Goal: Task Accomplishment & Management: Manage account settings

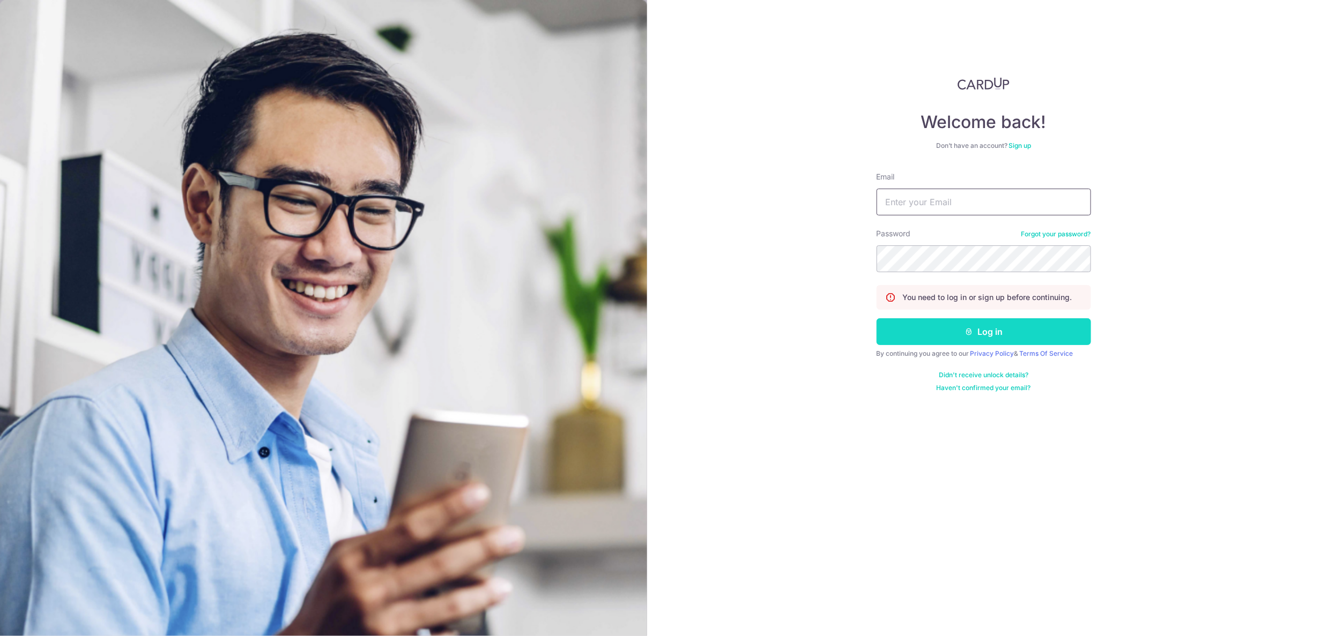
type input "[PERSON_NAME][EMAIL_ADDRESS][PERSON_NAME][DOMAIN_NAME]"
click at [1001, 334] on button "Log in" at bounding box center [984, 332] width 214 height 27
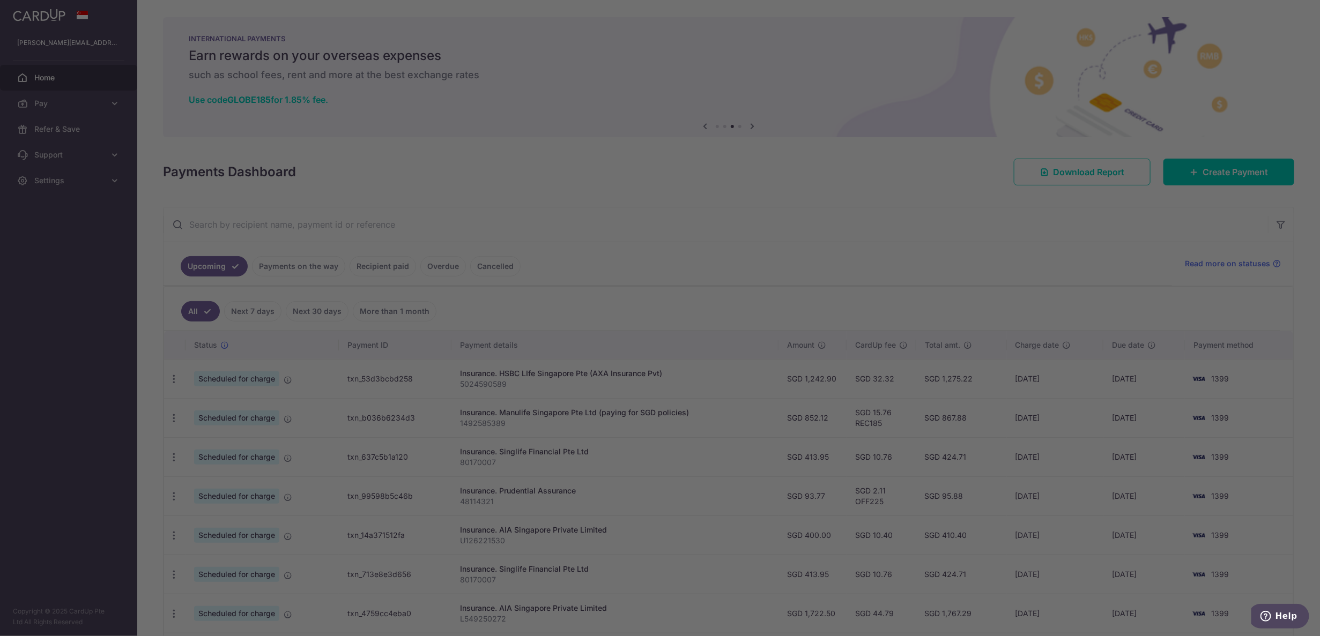
click at [941, 181] on div at bounding box center [667, 321] width 1334 height 643
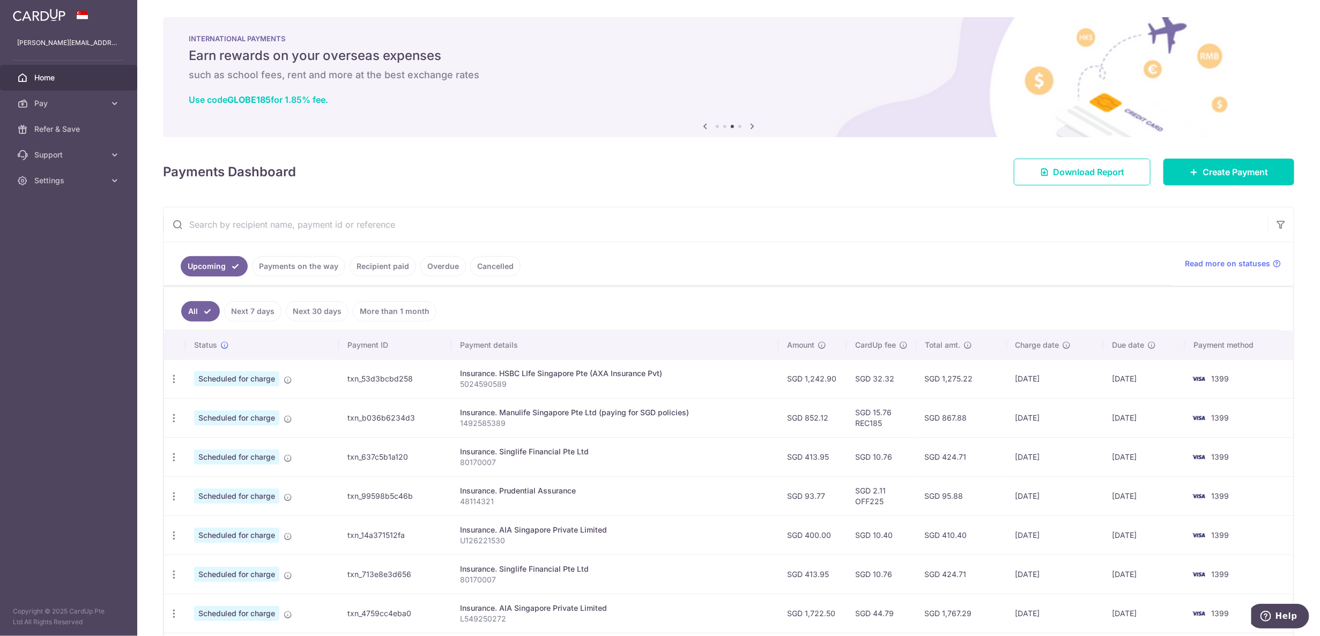
click at [379, 223] on input "text" at bounding box center [716, 225] width 1105 height 34
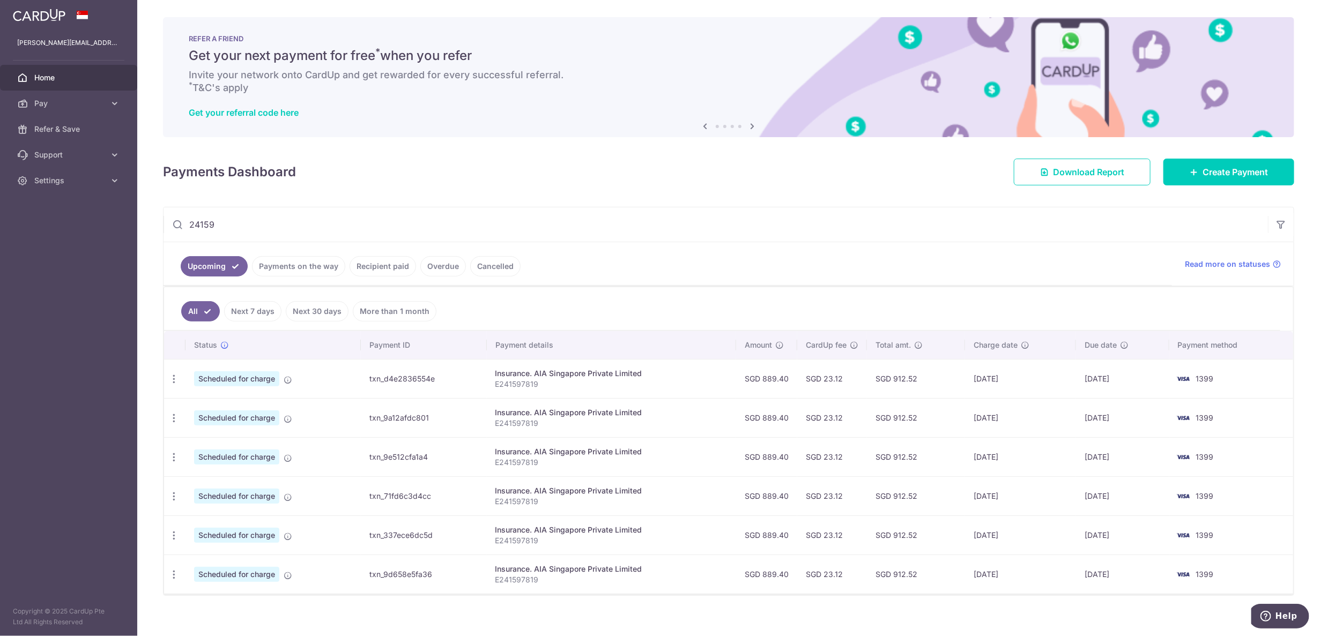
type input "24159"
click at [184, 377] on td "Update payment Cancel payment" at bounding box center [174, 378] width 21 height 39
click at [177, 380] on icon "button" at bounding box center [173, 379] width 11 height 11
click at [188, 402] on link "Update payment" at bounding box center [221, 409] width 112 height 26
radio input "true"
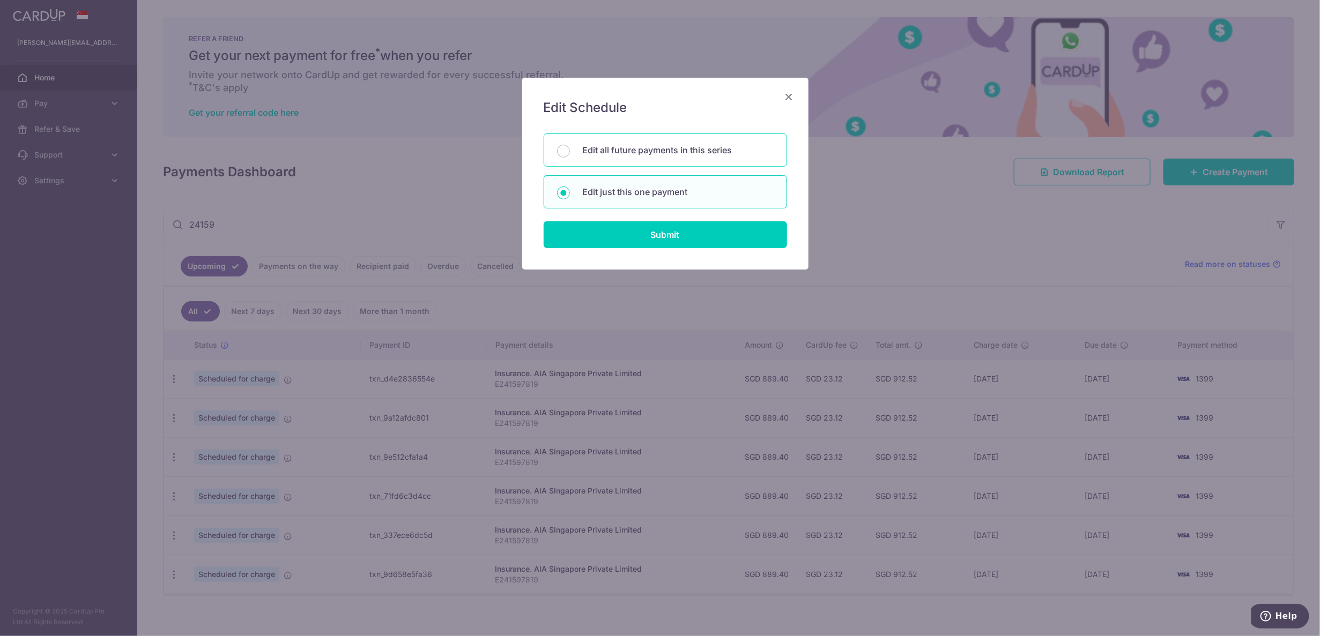
click at [665, 150] on p "Edit all future payments in this series" at bounding box center [678, 150] width 191 height 13
click at [570, 150] on input "Edit all future payments in this series" at bounding box center [563, 151] width 13 height 13
radio input "true"
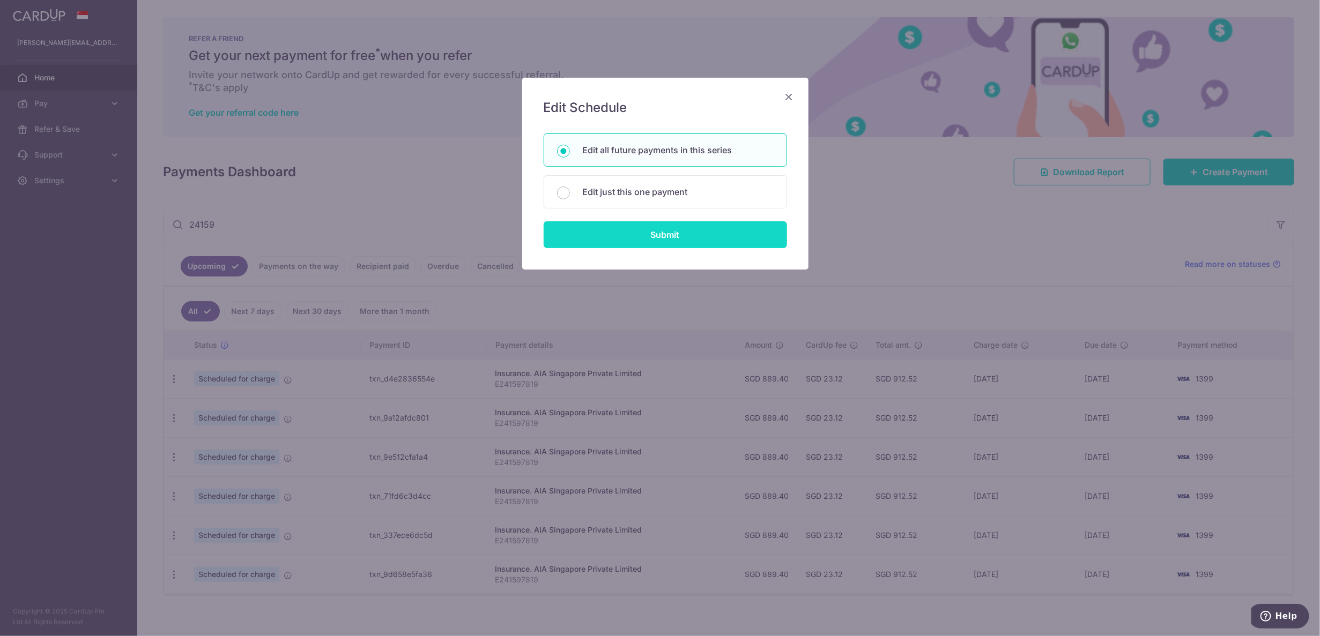
click at [690, 240] on input "Submit" at bounding box center [665, 234] width 243 height 27
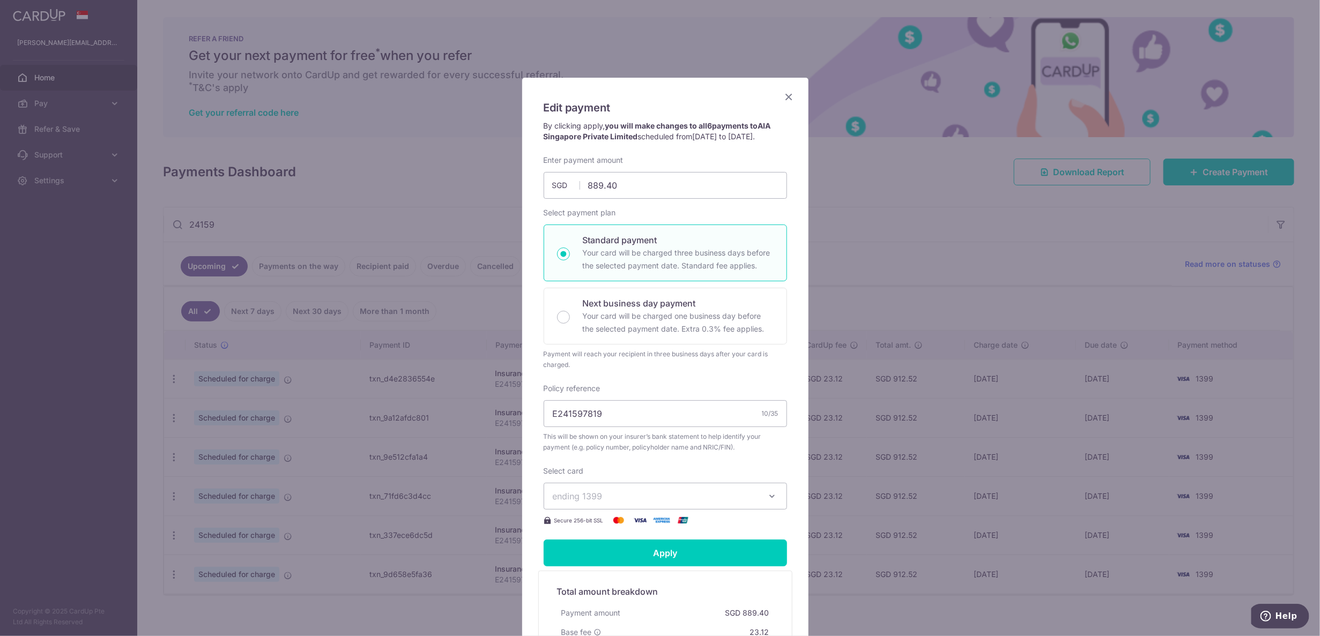
click at [783, 92] on icon "Close" at bounding box center [789, 96] width 13 height 13
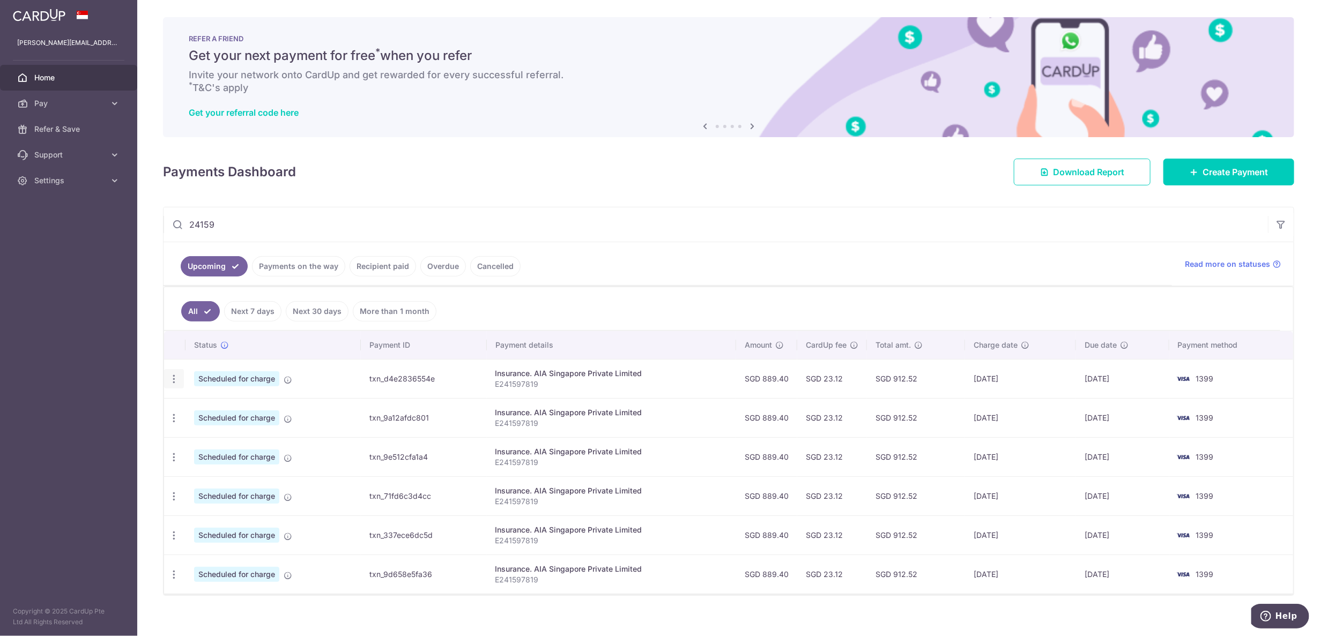
click at [171, 384] on icon "button" at bounding box center [173, 379] width 11 height 11
click at [209, 410] on span "Update payment" at bounding box center [231, 408] width 73 height 13
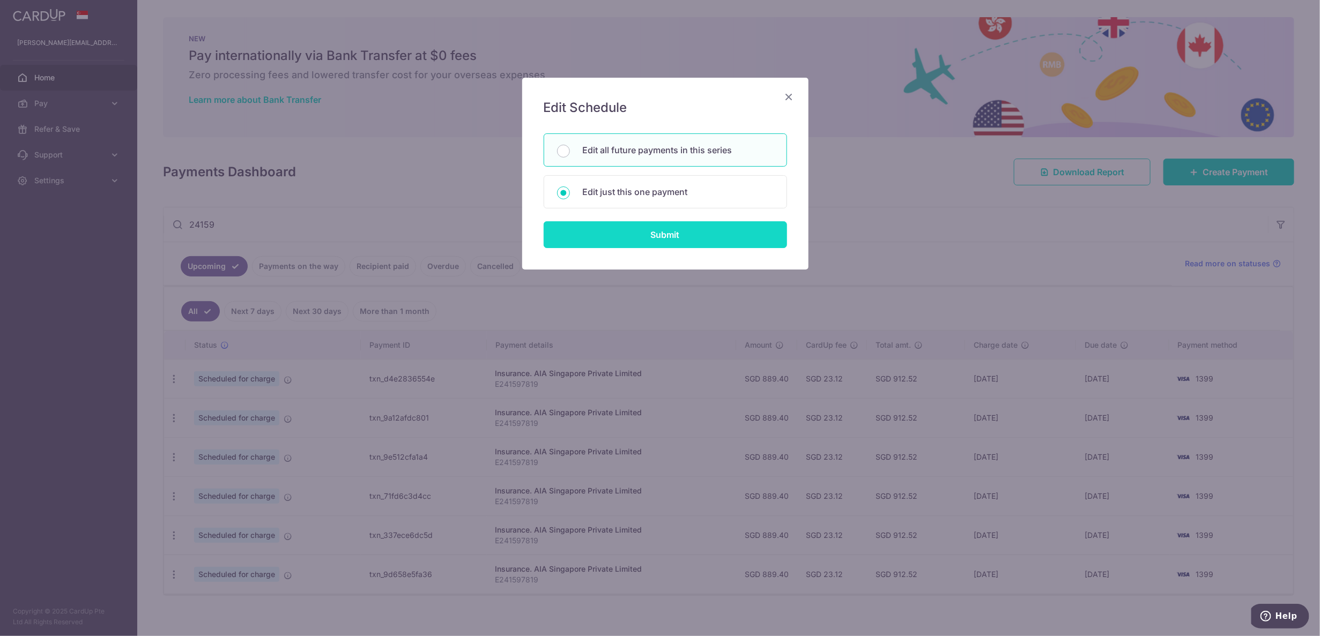
click at [678, 236] on input "Submit" at bounding box center [665, 234] width 243 height 27
radio input "true"
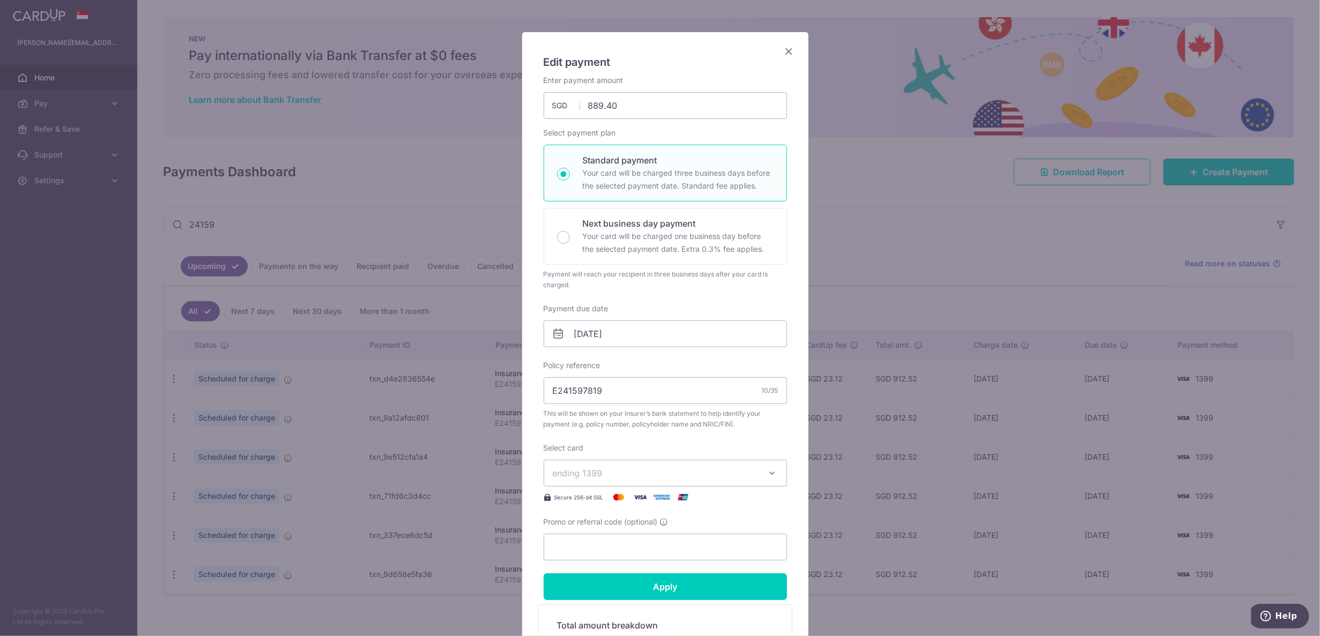
scroll to position [67, 0]
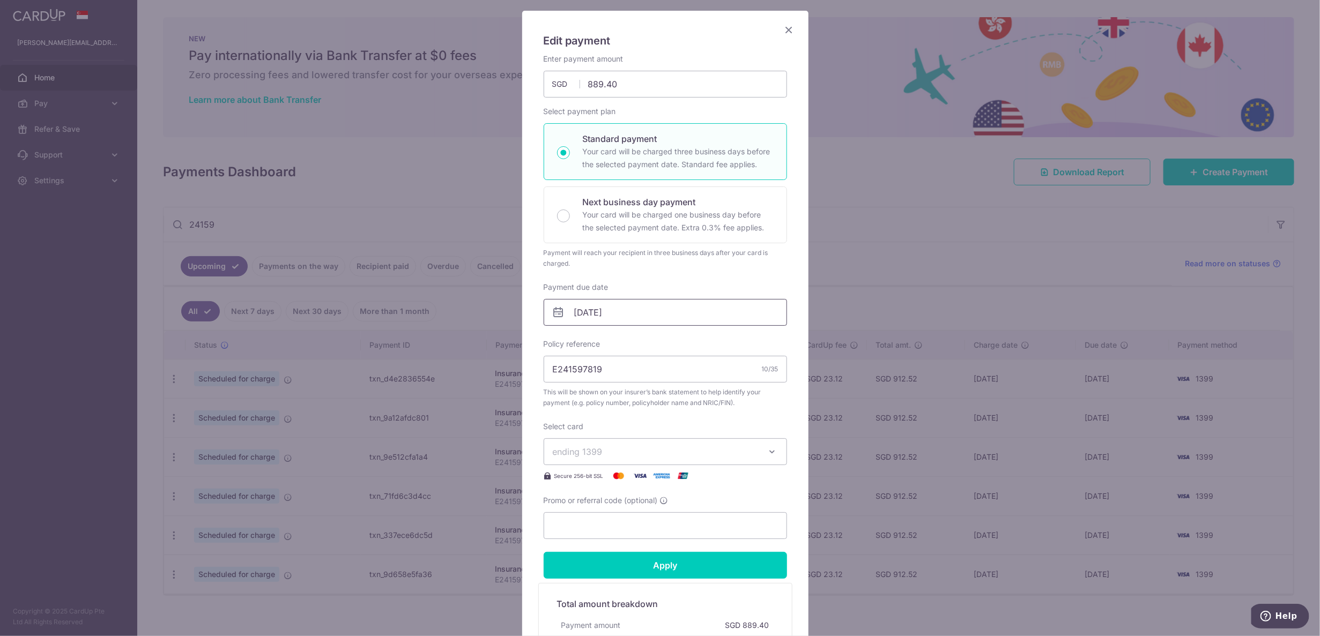
click at [609, 315] on input "[DATE]" at bounding box center [665, 312] width 243 height 27
click at [724, 248] on div "Payment will reach your recipient in three business days after your card is cha…" at bounding box center [665, 258] width 243 height 21
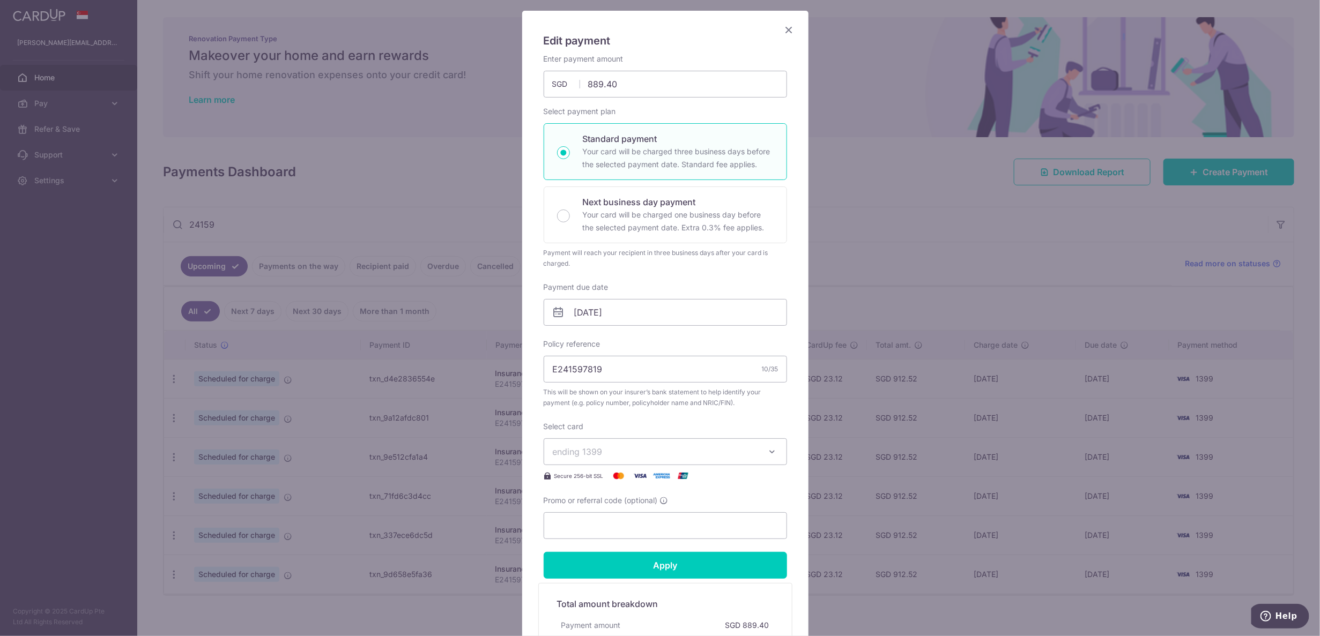
click at [783, 29] on icon "Close" at bounding box center [789, 29] width 13 height 13
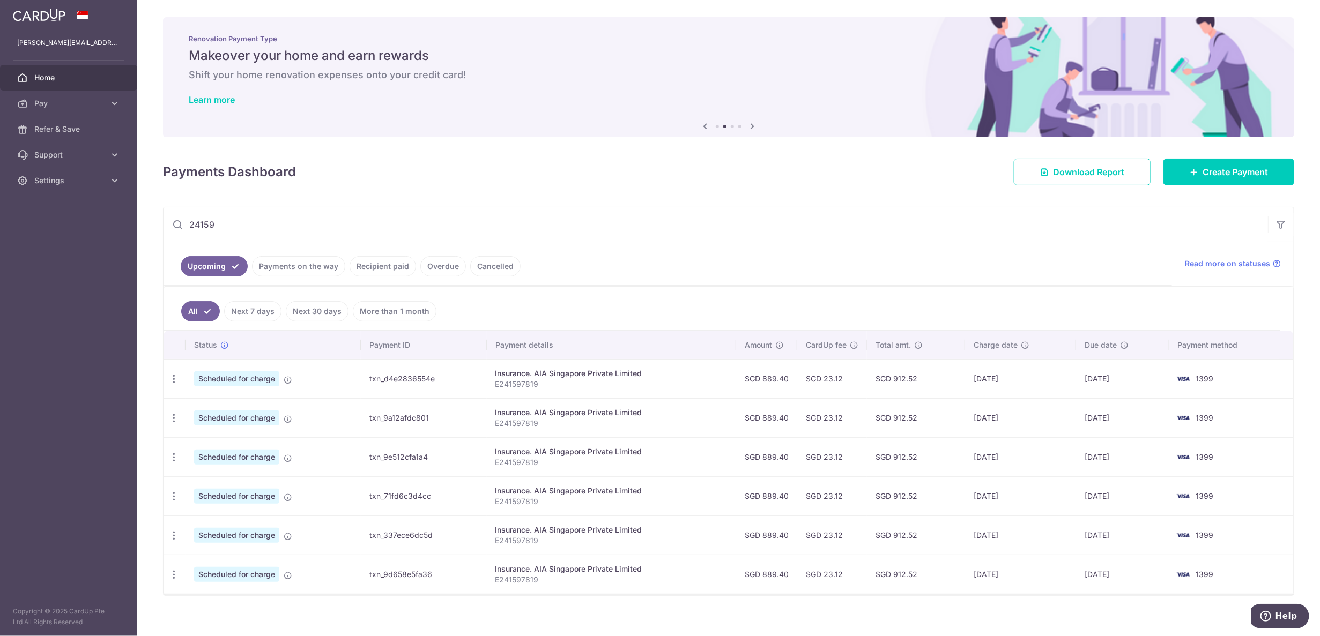
drag, startPoint x: 940, startPoint y: 384, endPoint x: 952, endPoint y: 385, distance: 11.8
click at [952, 385] on td "SGD 912.52" at bounding box center [916, 378] width 98 height 39
click at [271, 263] on link "Payments on the way" at bounding box center [298, 266] width 93 height 20
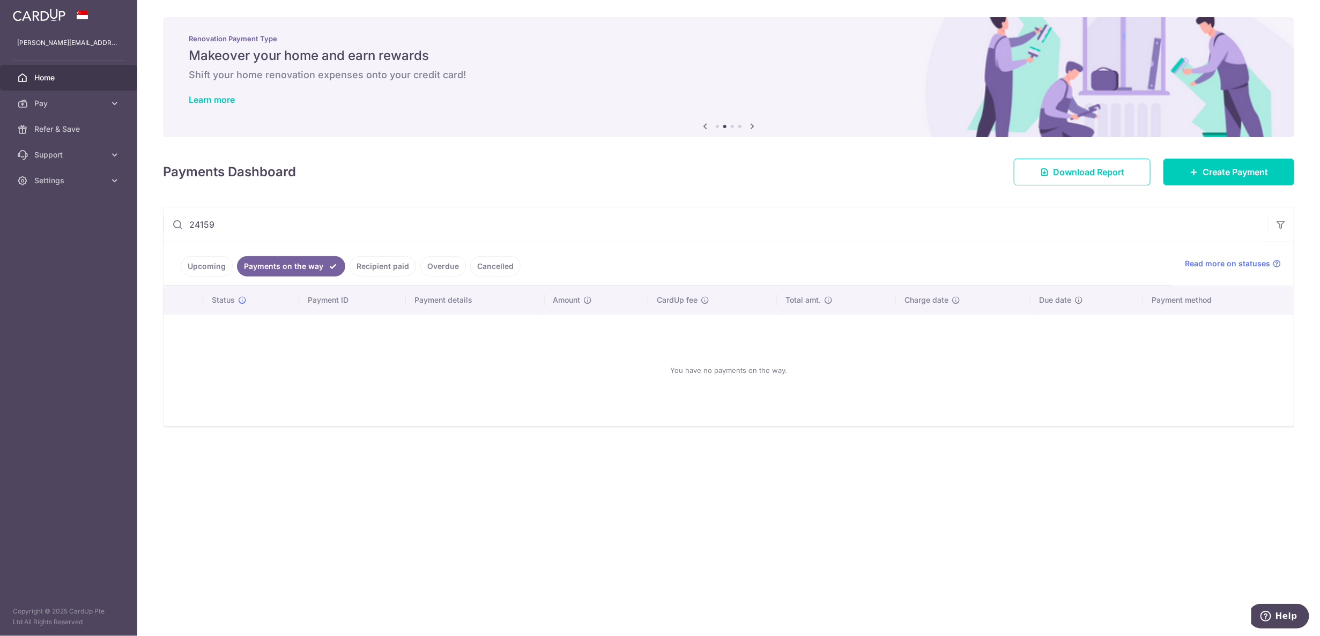
click at [265, 232] on input "24159" at bounding box center [716, 225] width 1105 height 34
click at [392, 262] on link "Recipient paid" at bounding box center [383, 266] width 66 height 20
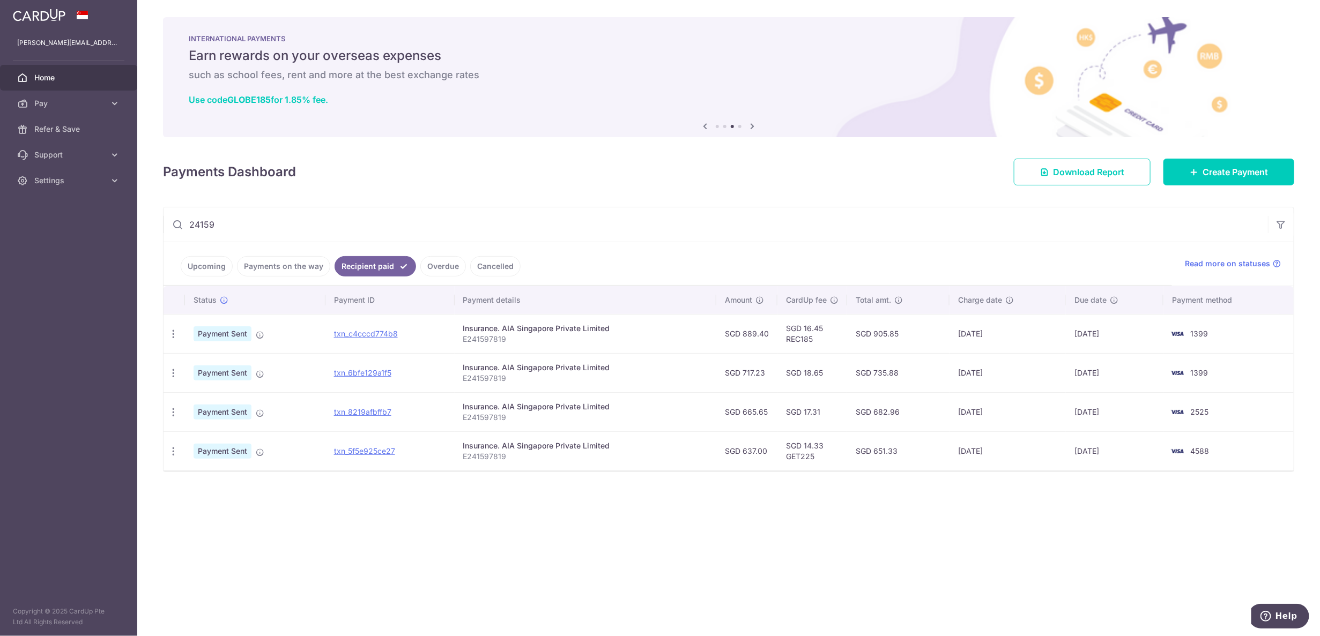
drag, startPoint x: 1009, startPoint y: 335, endPoint x: 976, endPoint y: 336, distance: 32.7
click at [976, 336] on td "[DATE]" at bounding box center [1008, 333] width 116 height 39
drag, startPoint x: 975, startPoint y: 337, endPoint x: 981, endPoint y: 337, distance: 6.4
click at [981, 337] on td "[DATE]" at bounding box center [1008, 333] width 116 height 39
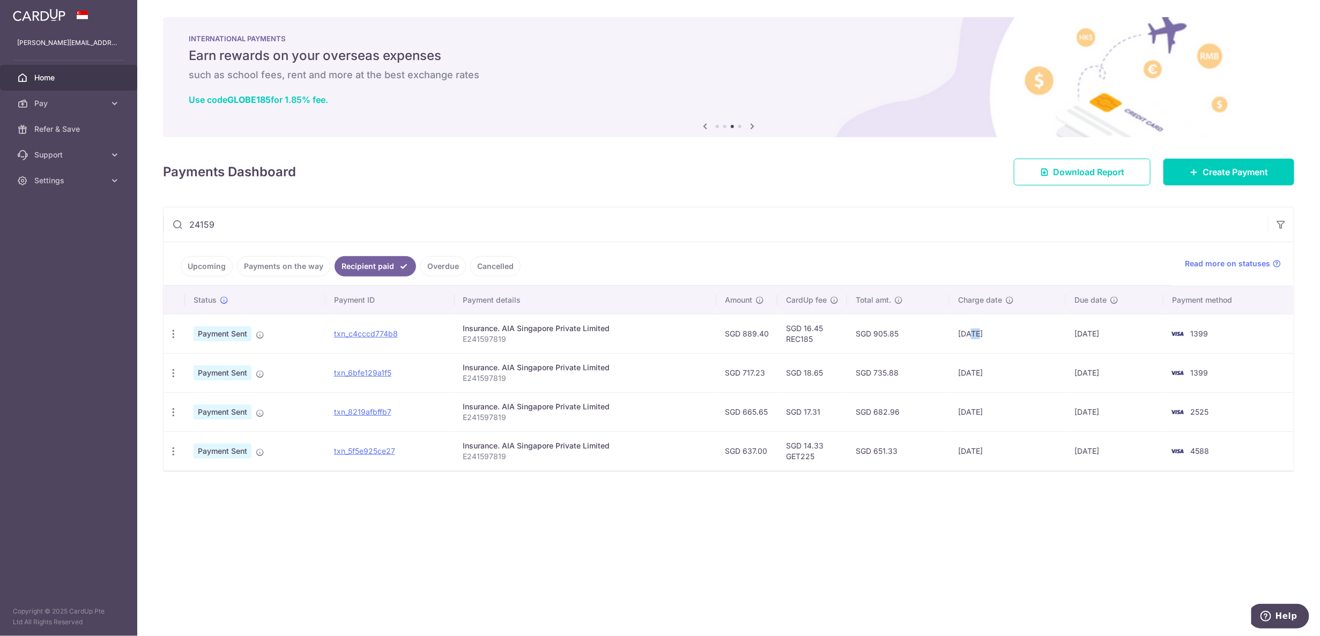
click at [981, 337] on td "[DATE]" at bounding box center [1008, 333] width 116 height 39
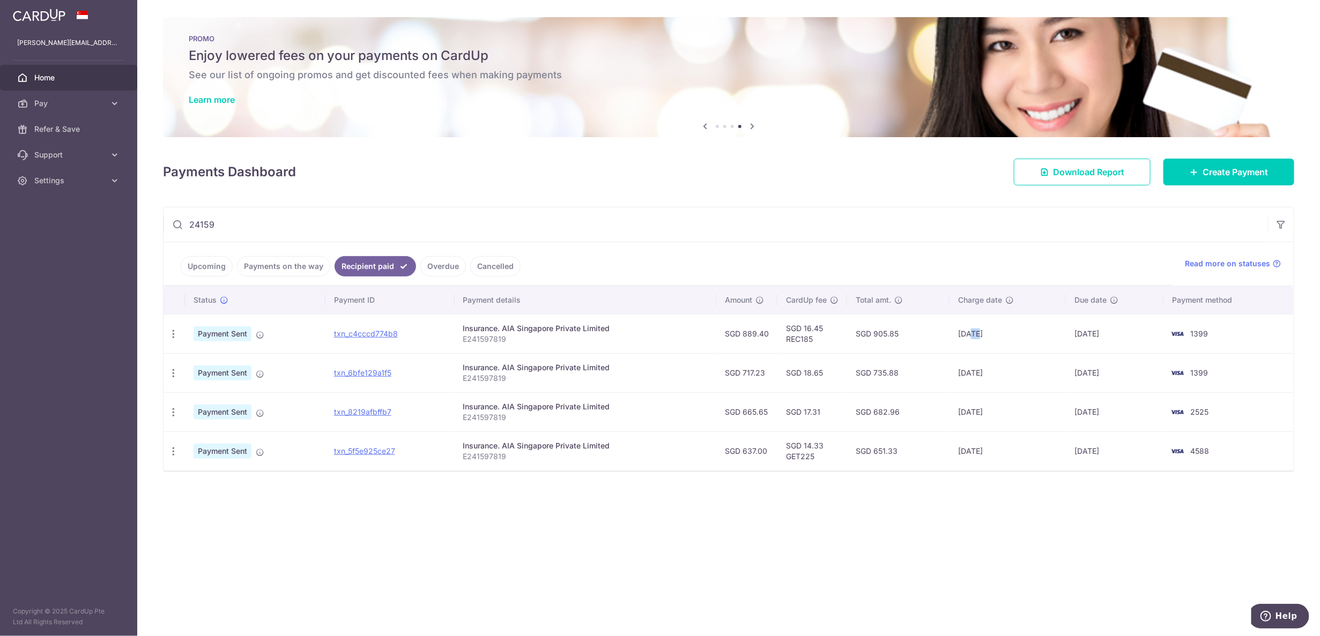
drag, startPoint x: 773, startPoint y: 342, endPoint x: 783, endPoint y: 342, distance: 10.2
click at [783, 342] on tr "PDF Receipt Payment Sent txn_c4cccd774b8 Insurance. AIA Singapore Private Limit…" at bounding box center [729, 333] width 1130 height 39
click at [785, 343] on td "SGD 16.45 REC185" at bounding box center [812, 333] width 70 height 39
